Goal: Find specific page/section

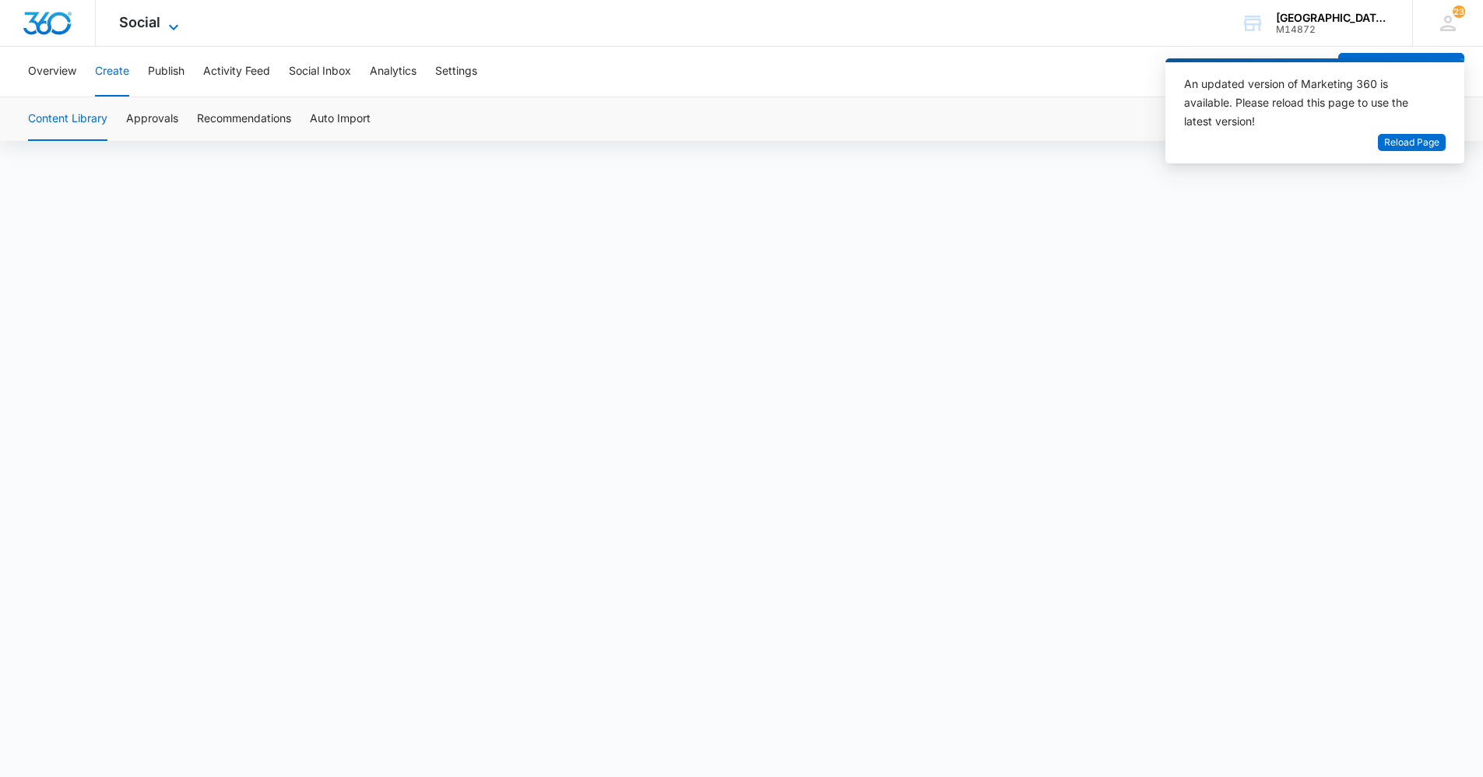
click at [157, 26] on span "Social" at bounding box center [139, 22] width 41 height 16
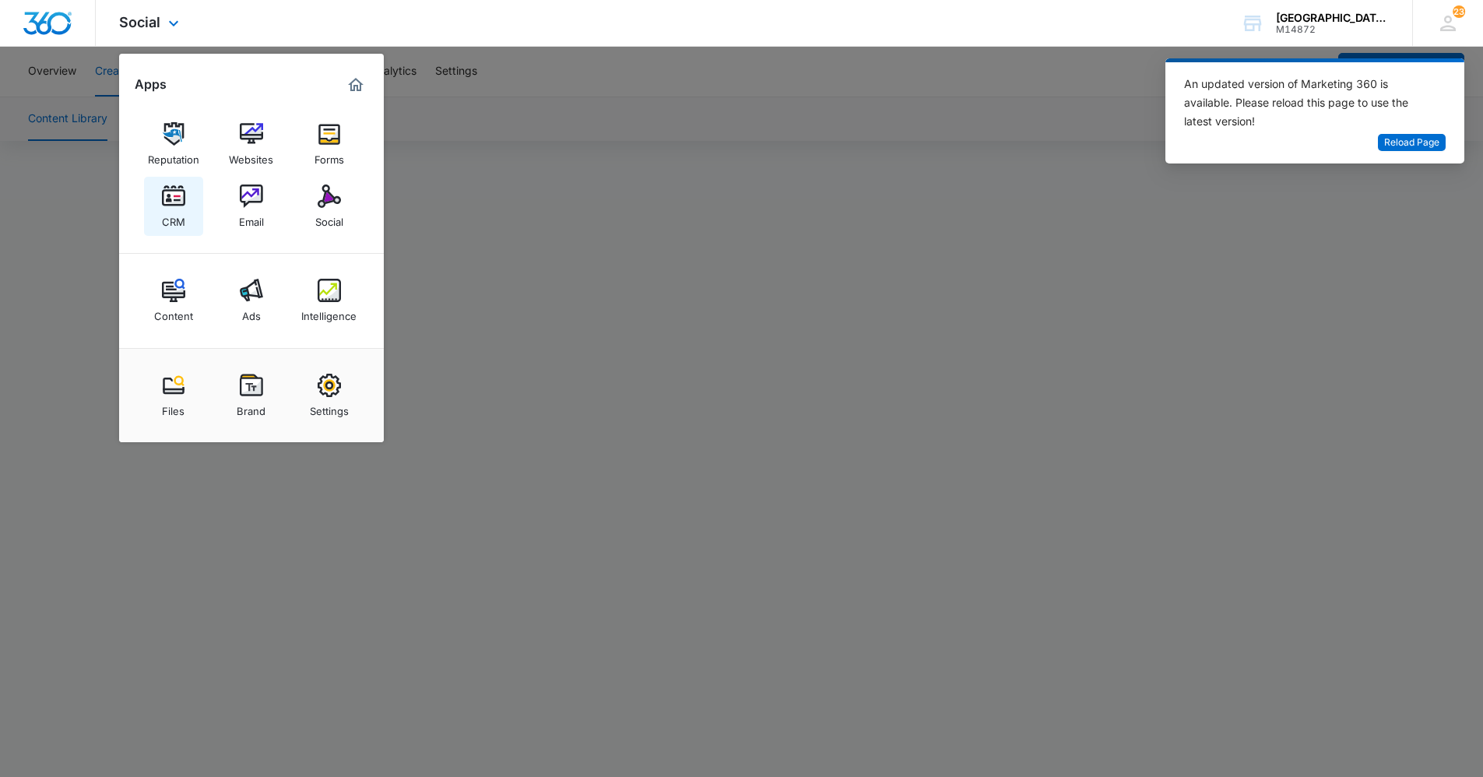
click at [174, 196] on img at bounding box center [173, 196] width 23 height 23
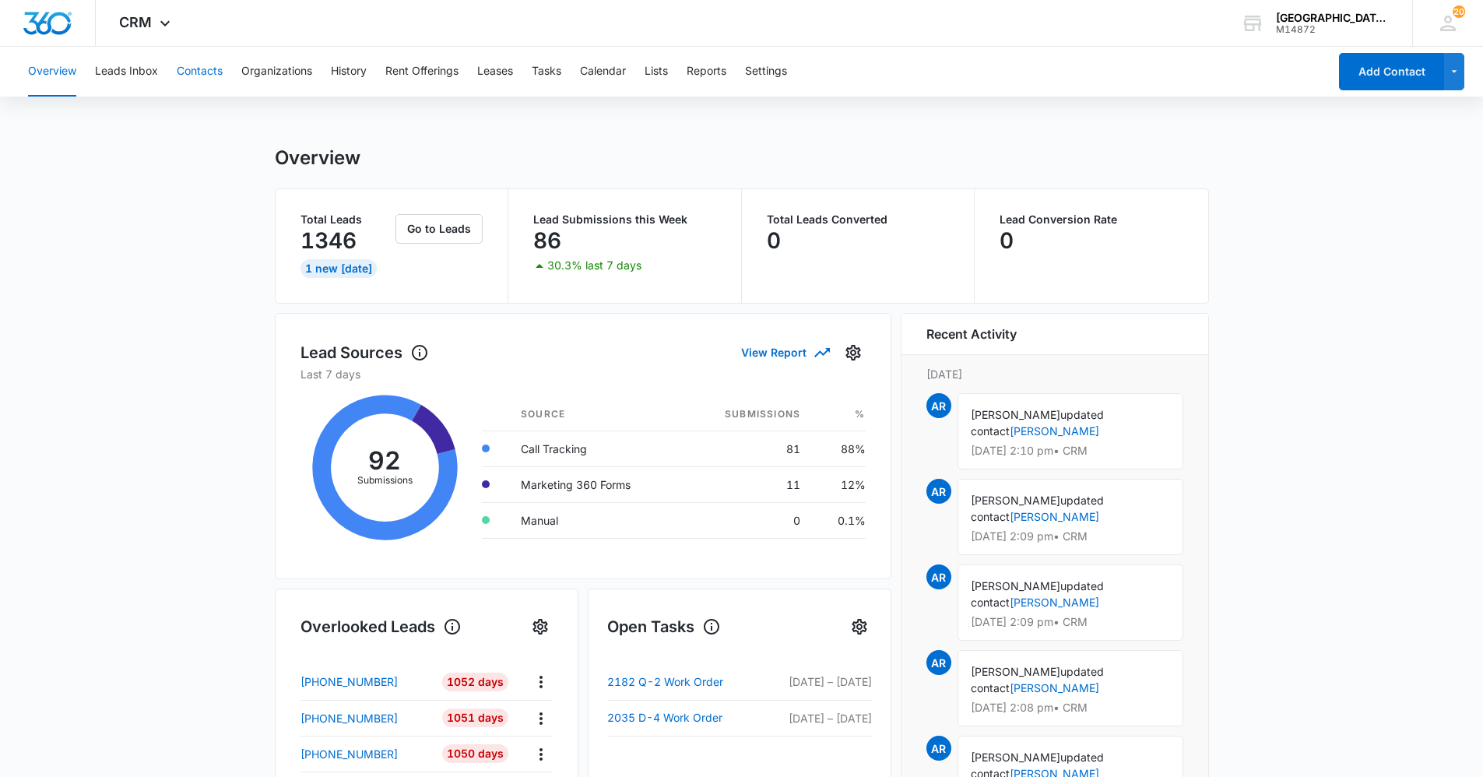
click at [192, 64] on button "Contacts" at bounding box center [200, 72] width 46 height 50
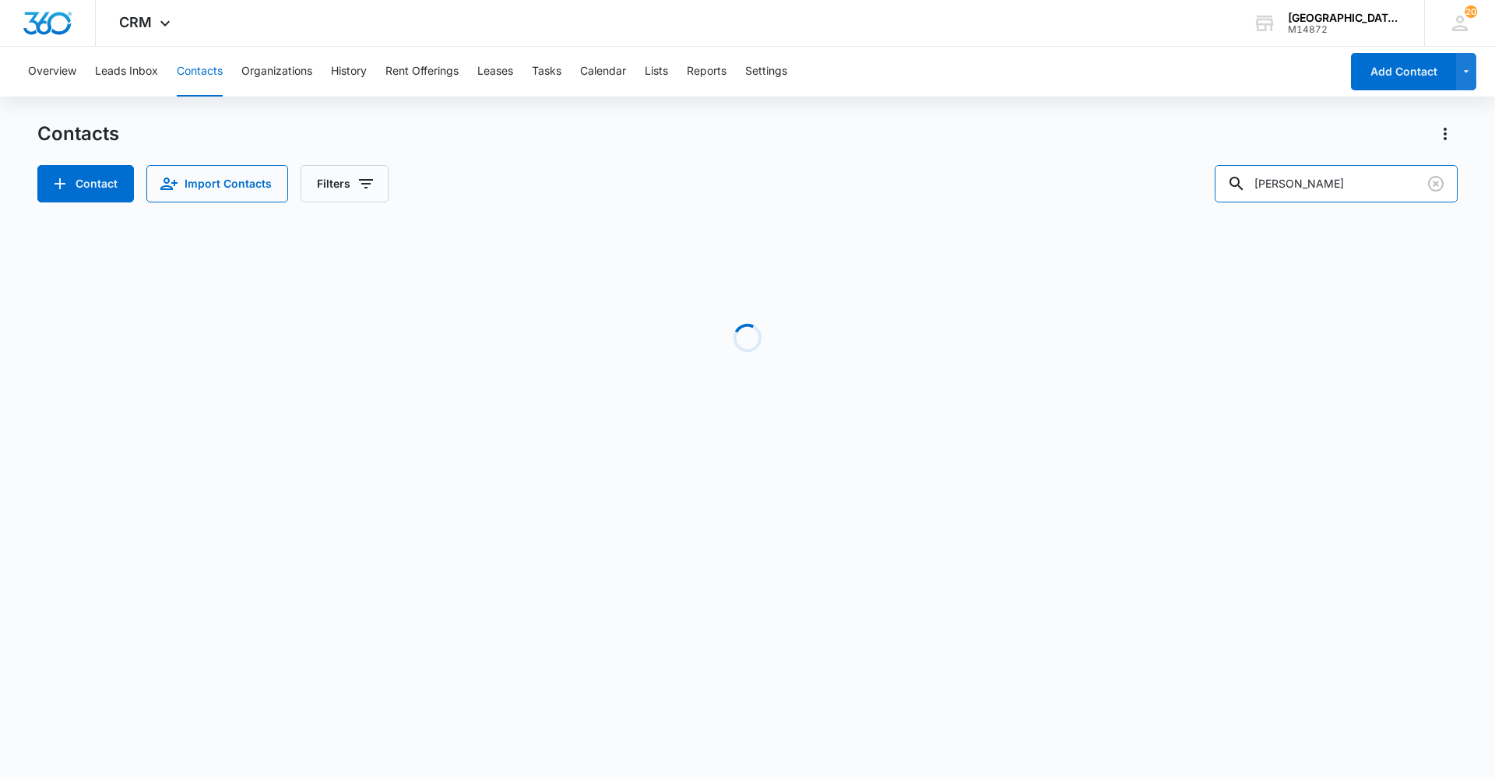
drag, startPoint x: 1352, startPoint y: 176, endPoint x: 988, endPoint y: 199, distance: 364.4
click at [990, 199] on div "Contact Import Contacts Filters [PERSON_NAME]" at bounding box center [747, 183] width 1420 height 37
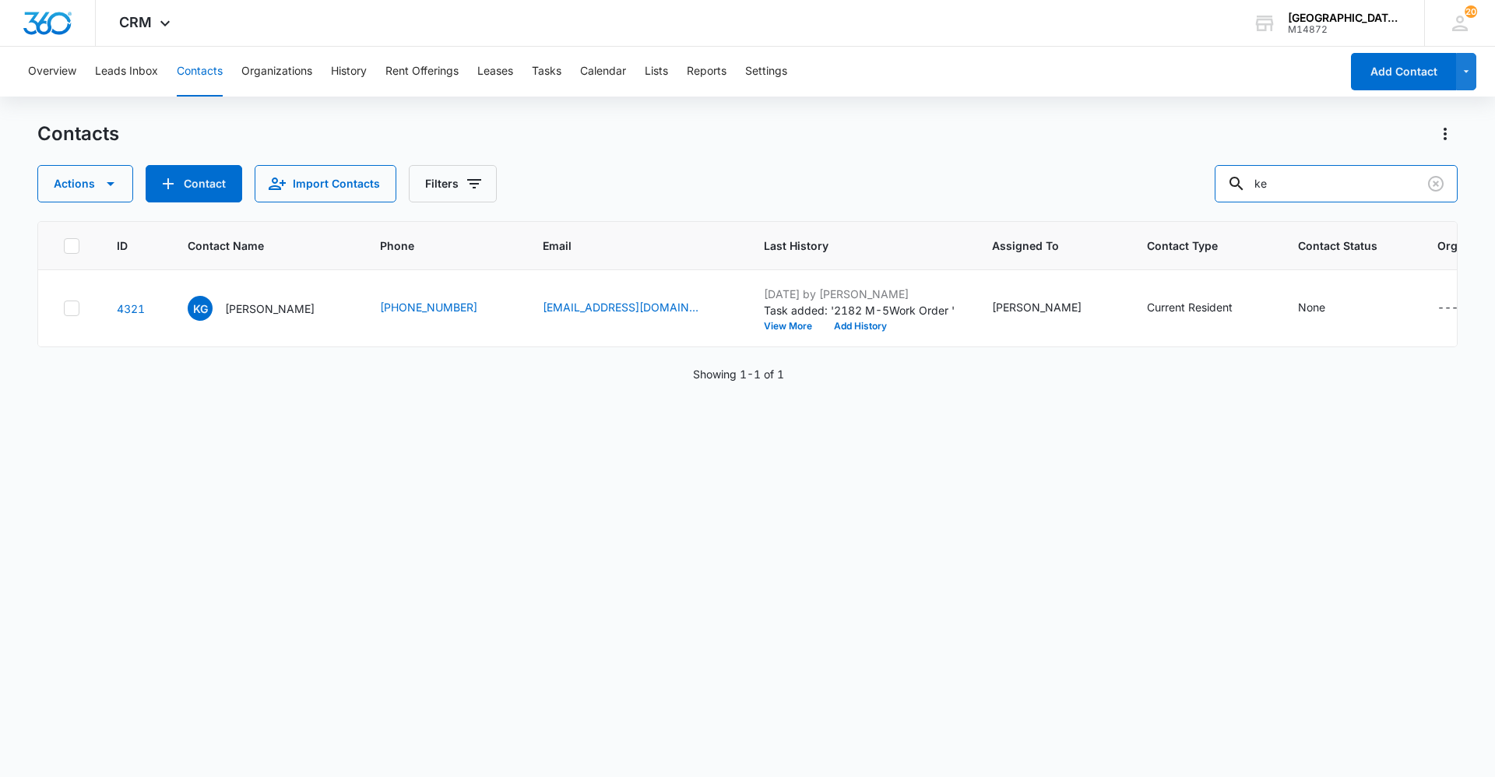
type input "k"
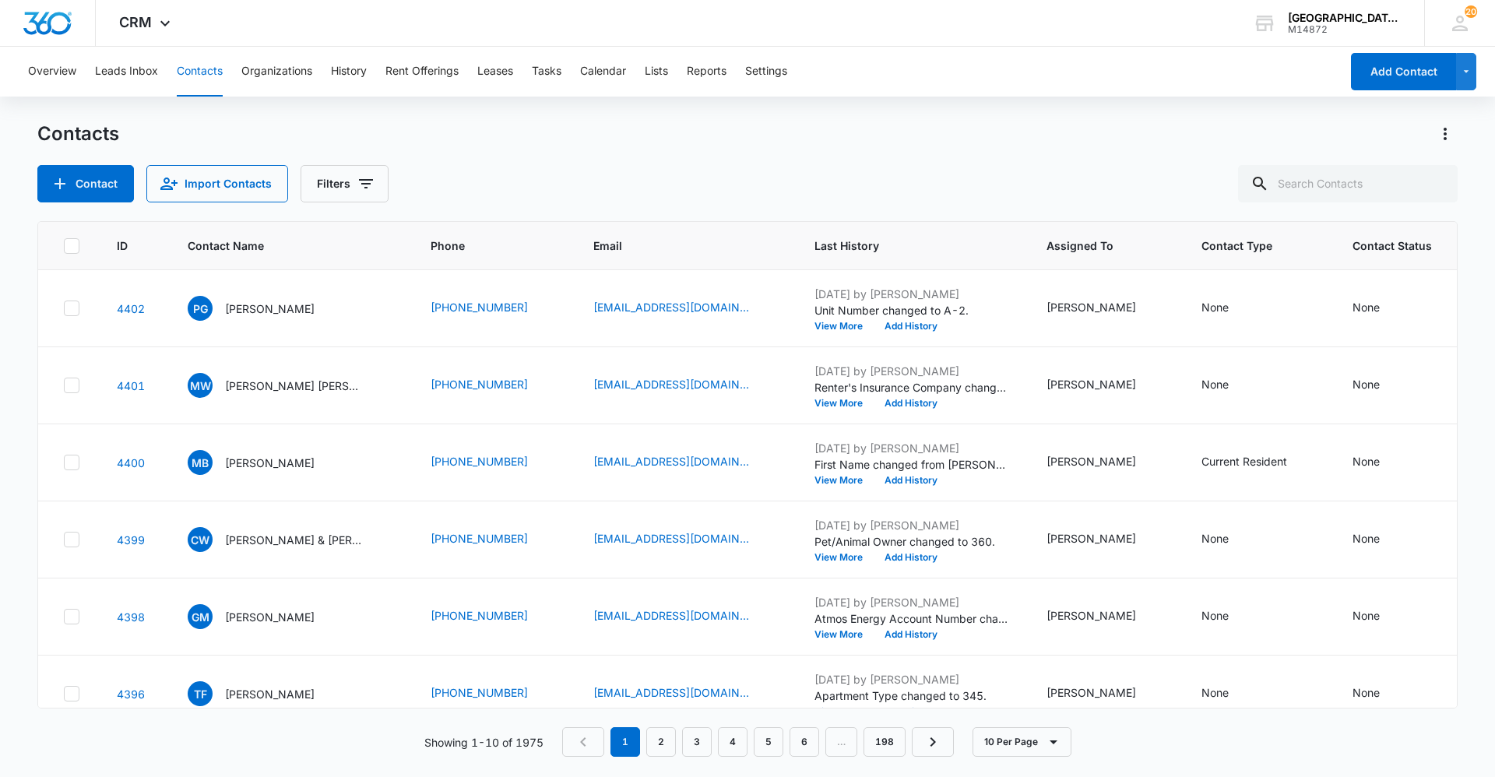
click at [858, 138] on div "Contacts" at bounding box center [747, 133] width 1420 height 25
click at [588, 142] on div "Contacts" at bounding box center [747, 133] width 1420 height 25
click at [799, 190] on div "Contact Import Contacts Filters" at bounding box center [747, 183] width 1420 height 37
click at [805, 153] on div "Contacts Contact Import Contacts Filters" at bounding box center [747, 161] width 1420 height 81
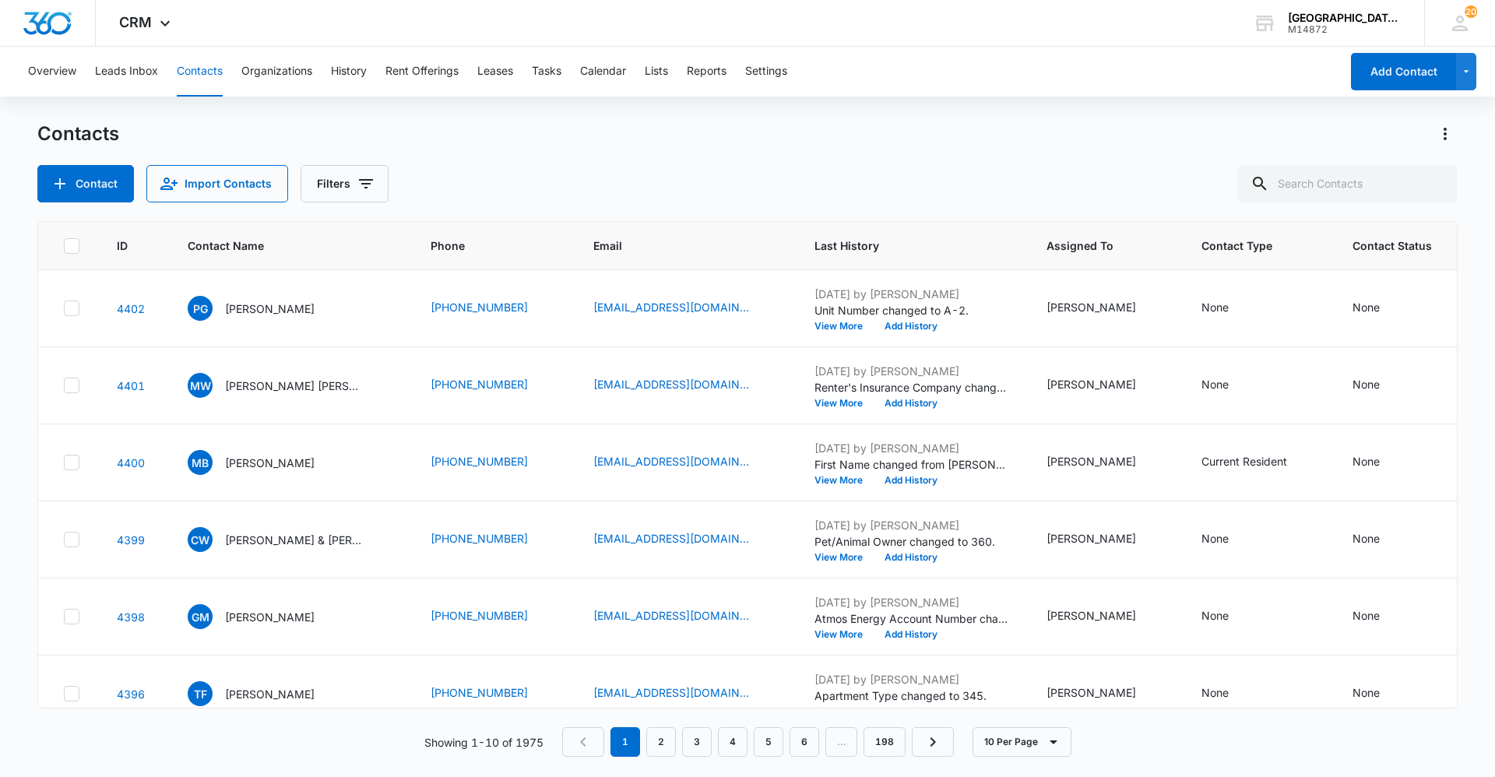
click at [1145, 735] on div "Showing 1-10 of 1975 1 2 3 4 5 6 … 198 10 Per Page" at bounding box center [747, 742] width 1420 height 30
